Goal: Transaction & Acquisition: Purchase product/service

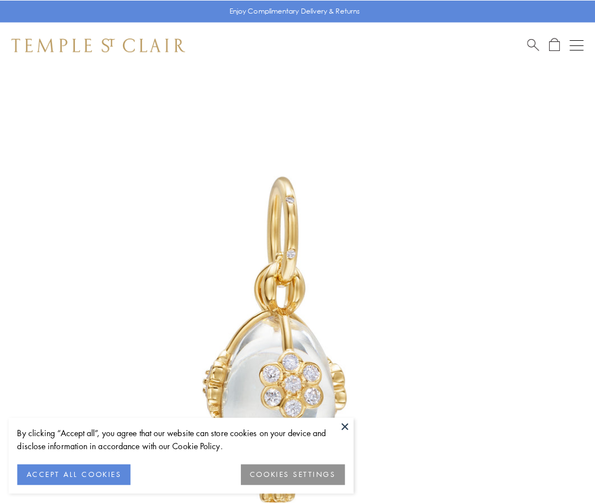
scroll to position [30, 0]
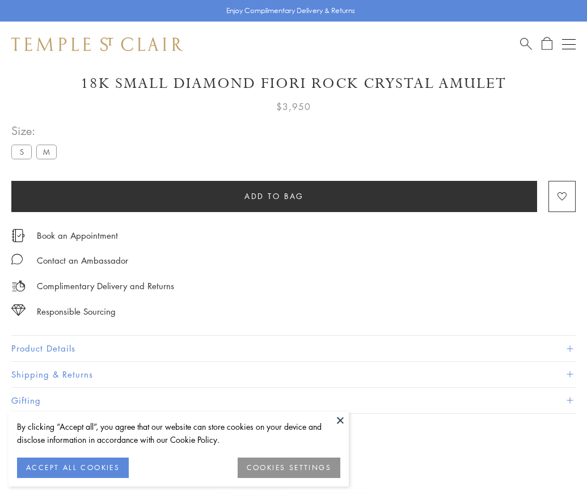
click at [274, 196] on span "Add to bag" at bounding box center [274, 196] width 60 height 12
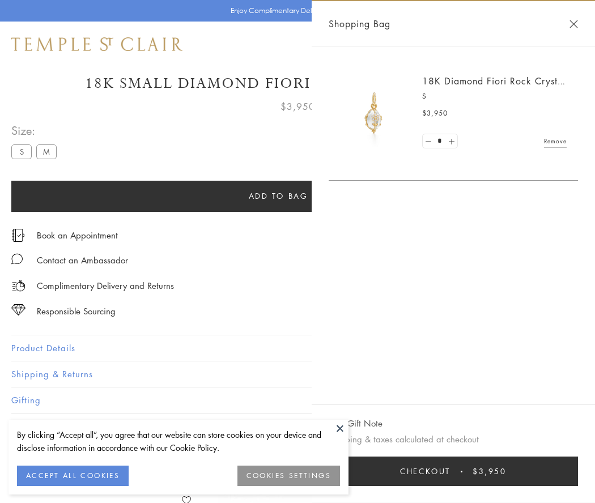
click at [474, 471] on button "Checkout $3,950" at bounding box center [453, 471] width 249 height 29
